Goal: Task Accomplishment & Management: Manage account settings

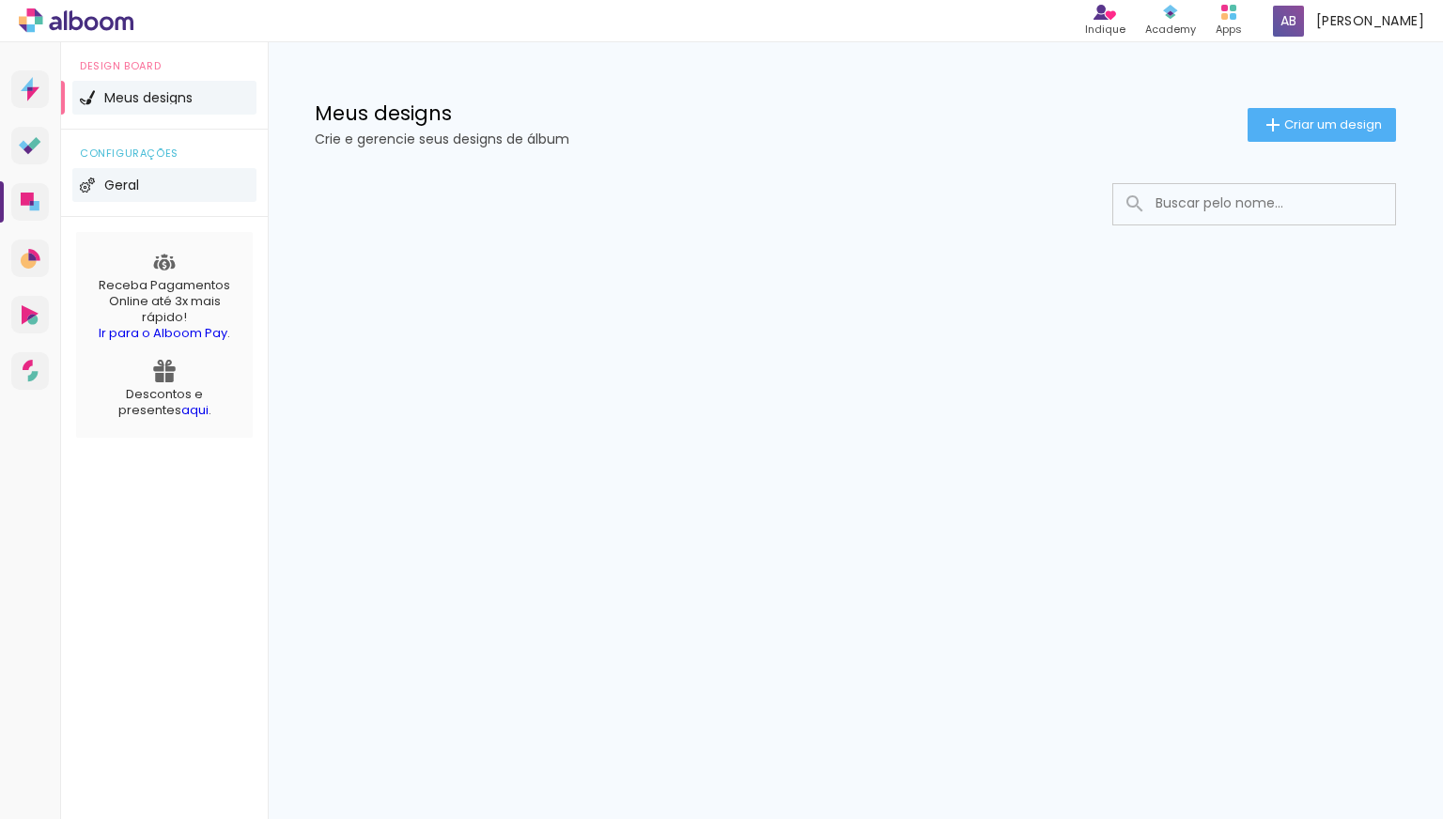
click at [137, 182] on span "Geral" at bounding box center [121, 185] width 35 height 13
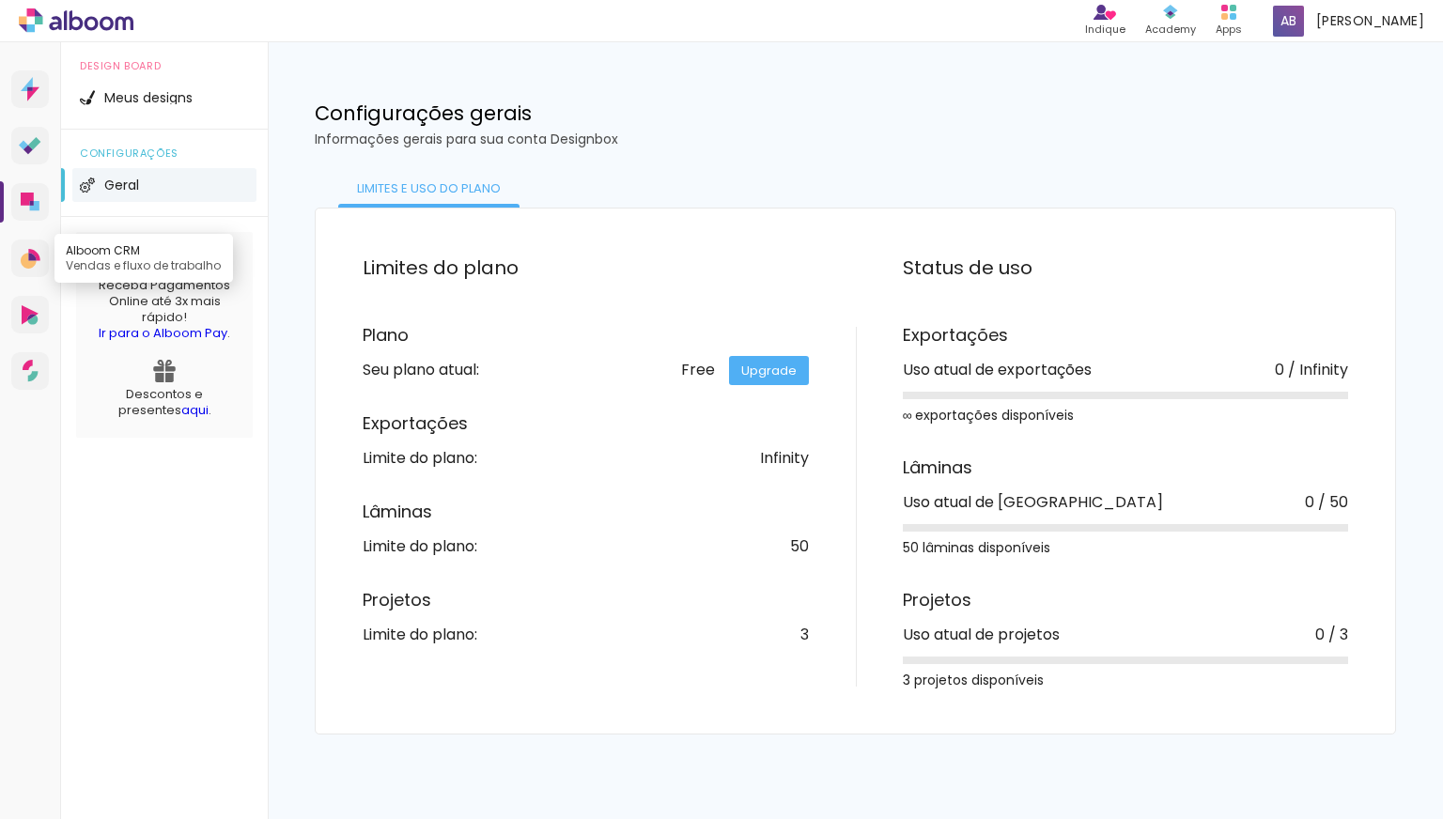
click at [34, 253] on icon at bounding box center [33, 255] width 11 height 12
click at [33, 306] on icon at bounding box center [30, 315] width 17 height 20
